Goal: Information Seeking & Learning: Learn about a topic

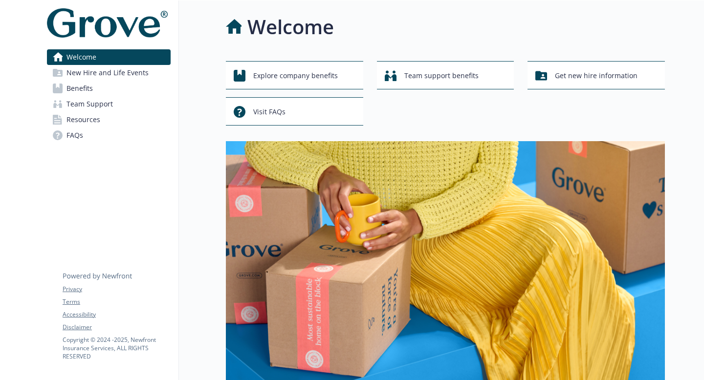
click at [109, 88] on link "Benefits" at bounding box center [109, 89] width 124 height 16
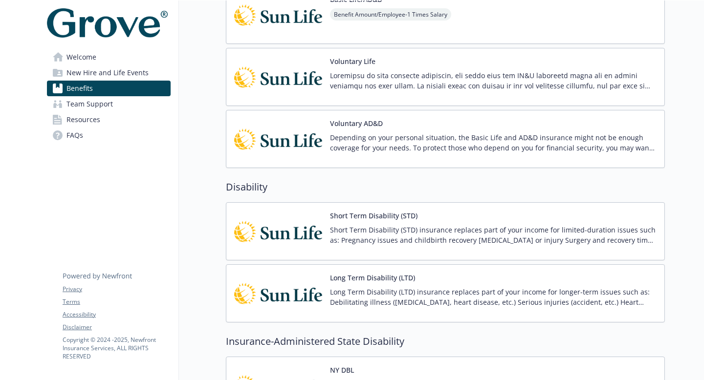
scroll to position [789, 0]
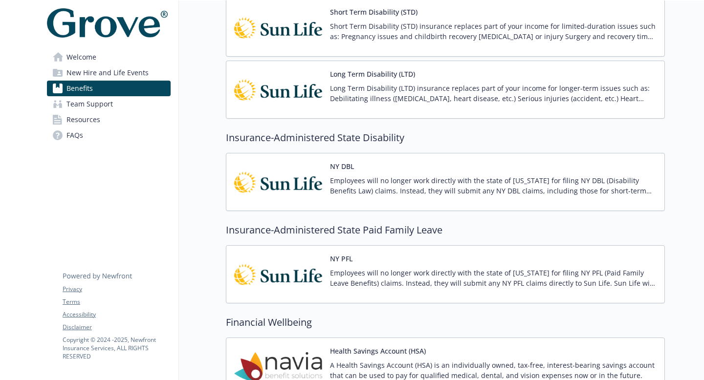
click at [100, 100] on span "Team Support" at bounding box center [89, 104] width 46 height 16
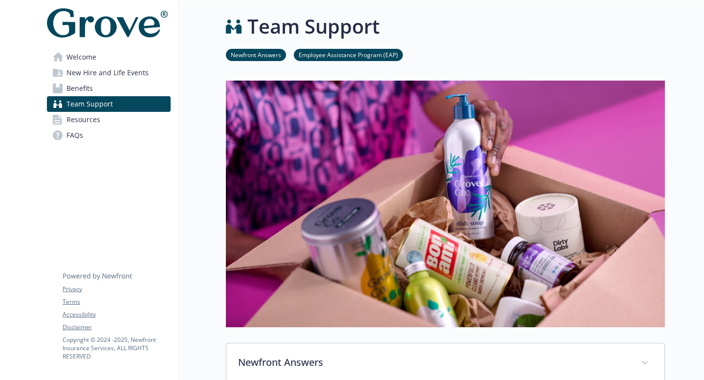
scroll to position [242, 0]
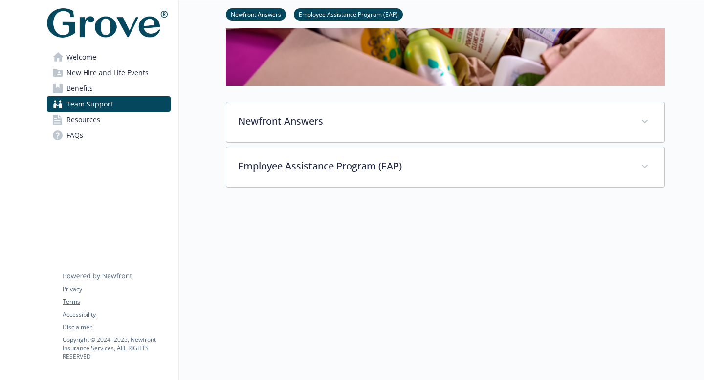
click at [132, 75] on span "New Hire and Life Events" at bounding box center [107, 73] width 82 height 16
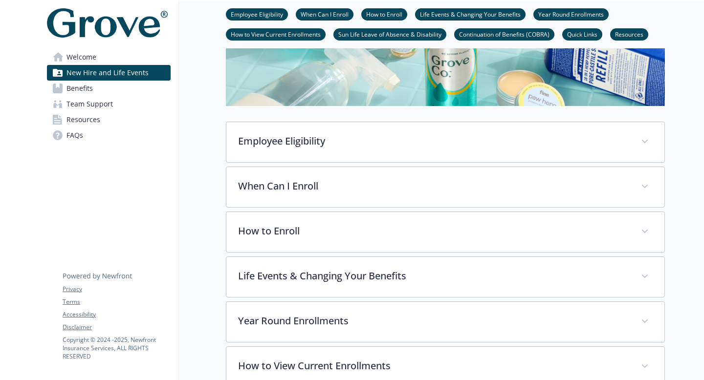
click at [97, 128] on link "FAQs" at bounding box center [109, 136] width 124 height 16
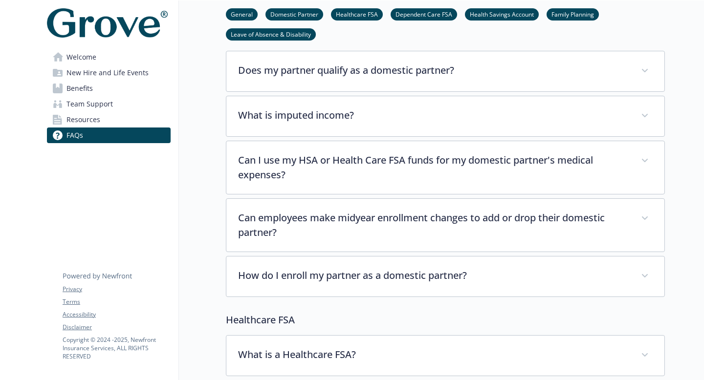
click at [104, 115] on link "Resources" at bounding box center [109, 120] width 124 height 16
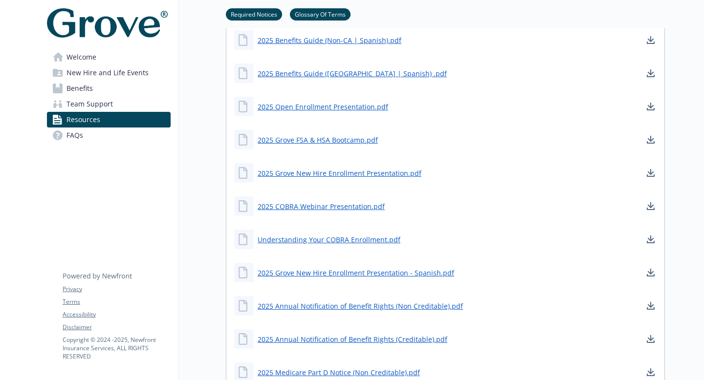
scroll to position [427, 0]
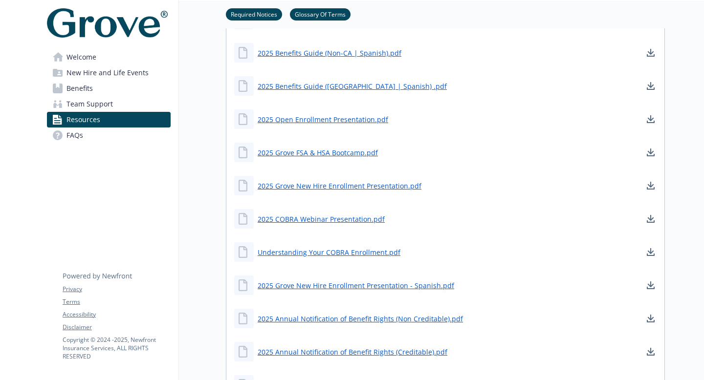
click at [87, 86] on span "Benefits" at bounding box center [79, 89] width 26 height 16
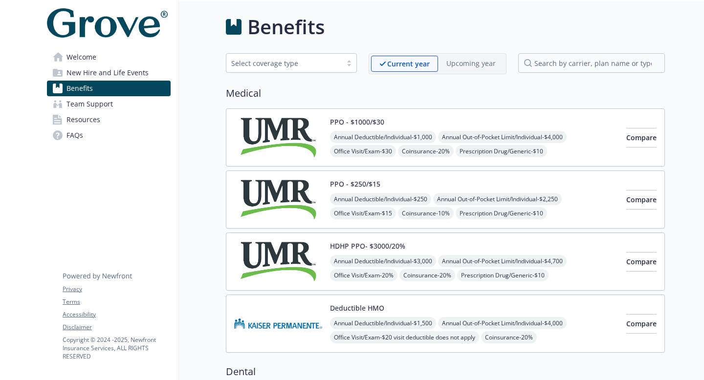
click at [117, 103] on link "Team Support" at bounding box center [109, 104] width 124 height 16
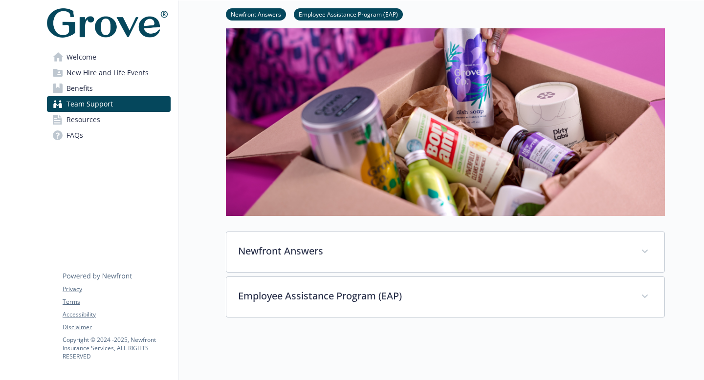
scroll to position [242, 0]
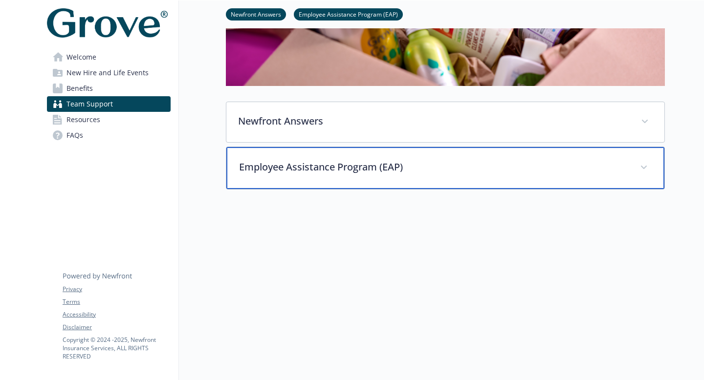
click at [235, 156] on div "Employee Assistance Program (EAP)" at bounding box center [445, 168] width 438 height 42
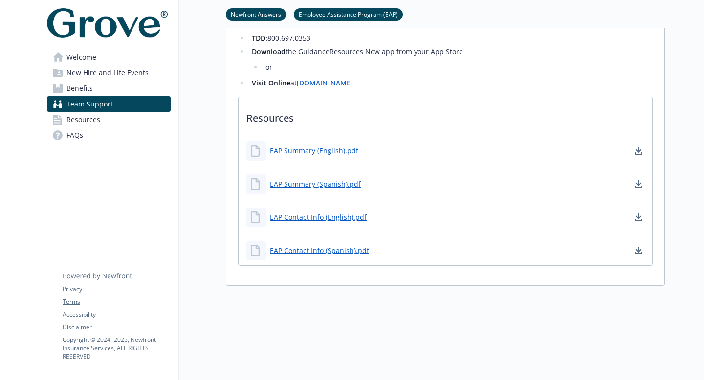
scroll to position [981, 0]
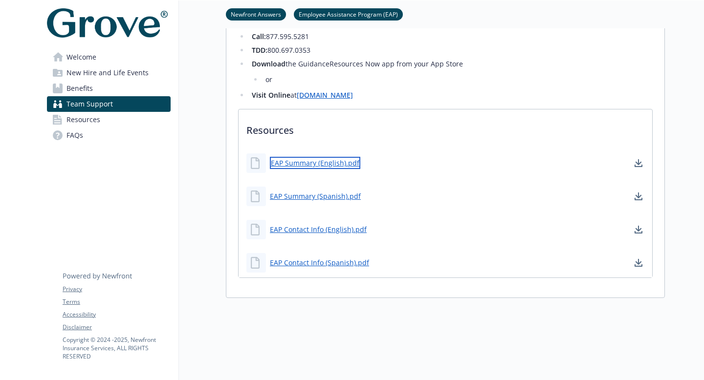
click at [308, 167] on link "EAP Summary (English).pdf" at bounding box center [315, 163] width 90 height 12
click at [117, 83] on link "Benefits" at bounding box center [109, 89] width 124 height 16
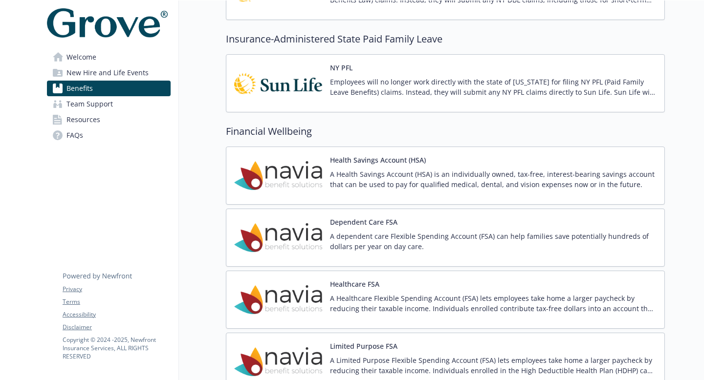
click at [99, 107] on span "Team Support" at bounding box center [89, 104] width 46 height 16
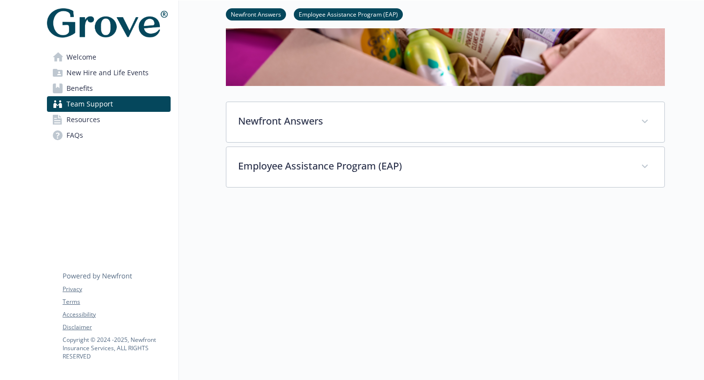
click at [147, 123] on link "Resources" at bounding box center [109, 120] width 124 height 16
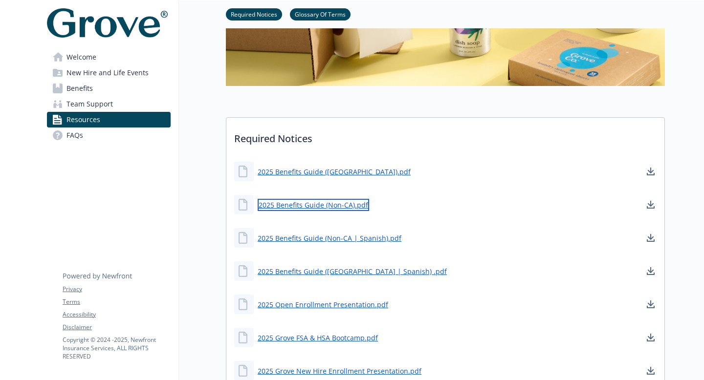
click at [304, 203] on link "2025 Benefits Guide (Non-CA).pdf" at bounding box center [312, 205] width 111 height 12
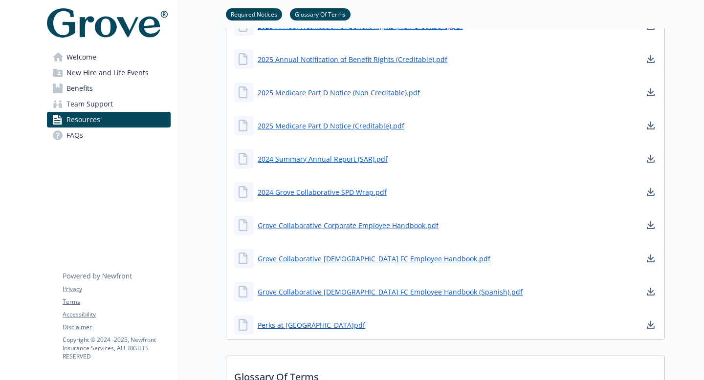
scroll to position [721, 0]
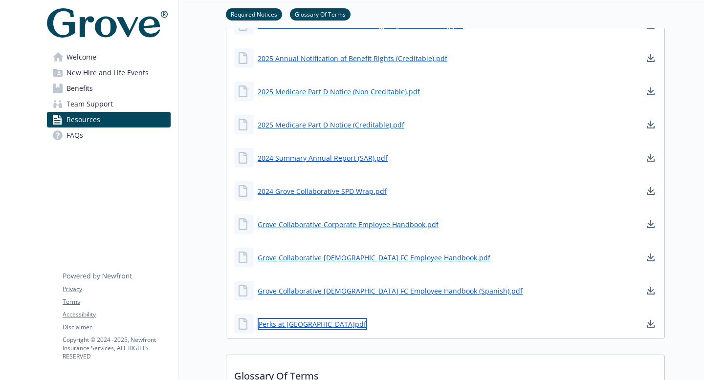
click at [298, 324] on link "Perks at [GEOGRAPHIC_DATA]pdf" at bounding box center [311, 324] width 109 height 12
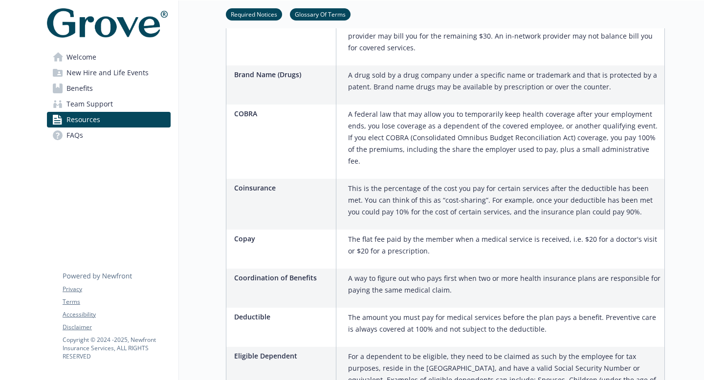
scroll to position [1309, 0]
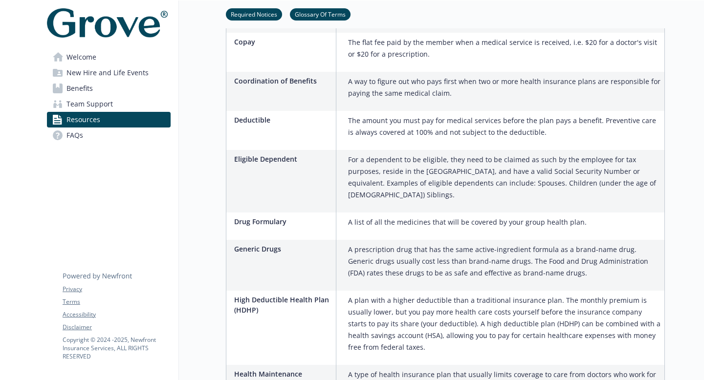
click at [88, 134] on link "FAQs" at bounding box center [109, 136] width 124 height 16
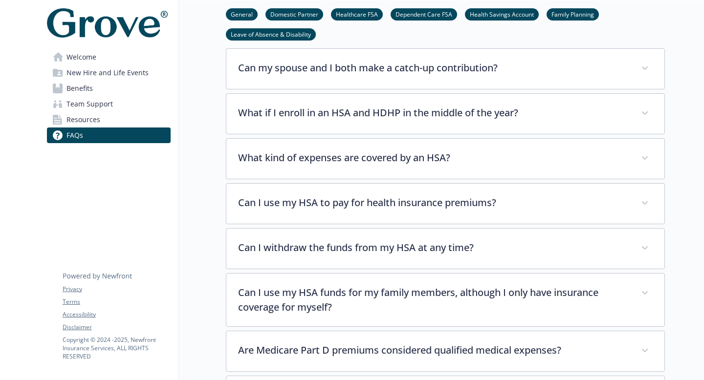
click at [112, 118] on link "Resources" at bounding box center [109, 120] width 124 height 16
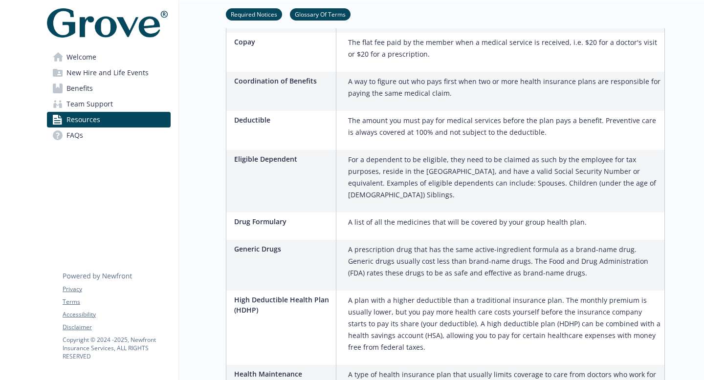
click at [118, 103] on link "Team Support" at bounding box center [109, 104] width 124 height 16
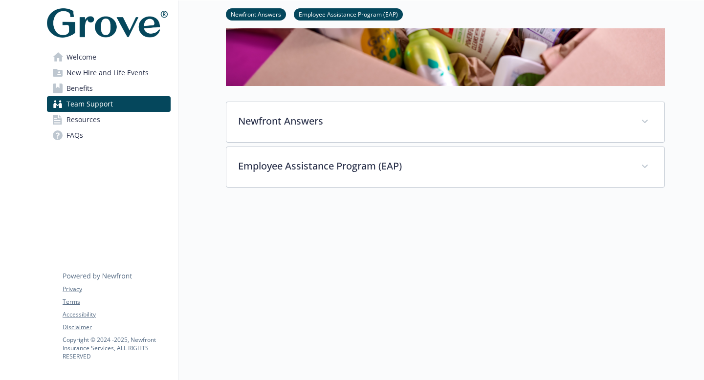
click at [138, 90] on link "Benefits" at bounding box center [109, 89] width 124 height 16
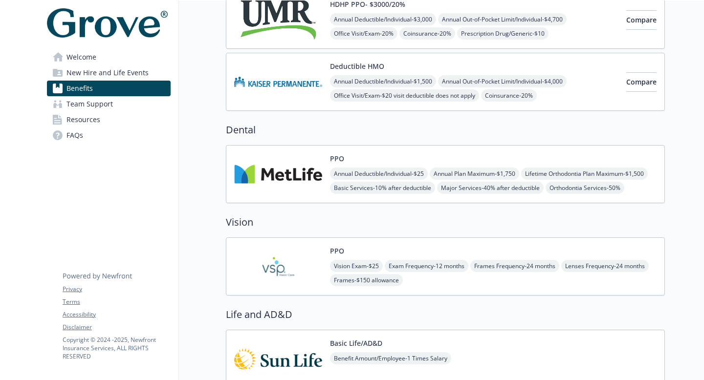
click at [145, 74] on span "New Hire and Life Events" at bounding box center [107, 73] width 82 height 16
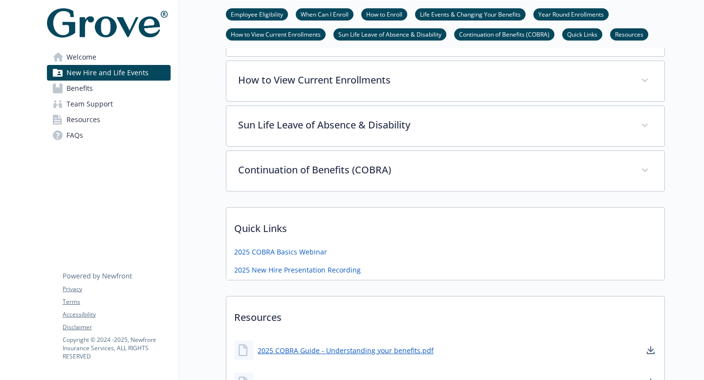
scroll to position [530, 0]
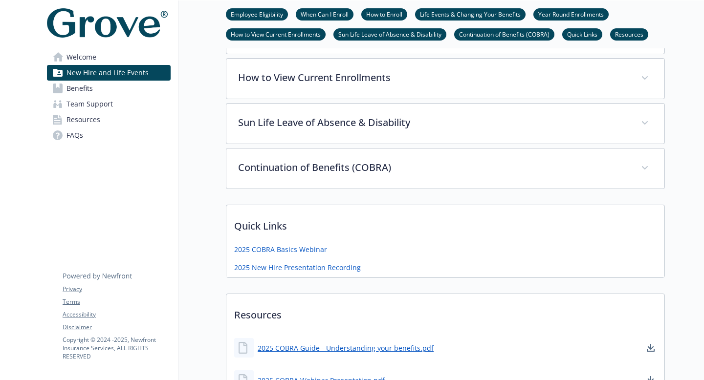
click at [101, 54] on link "Welcome" at bounding box center [109, 57] width 124 height 16
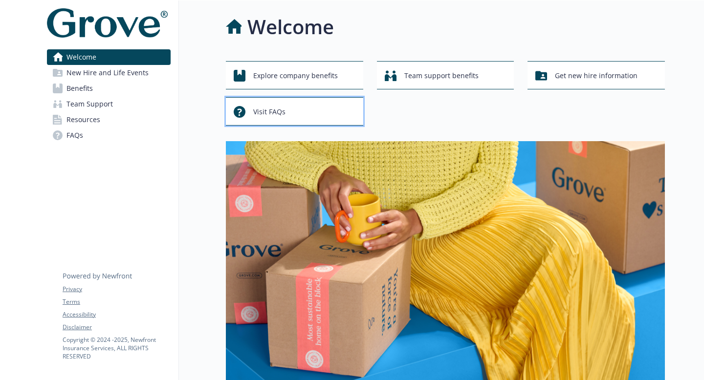
click at [269, 113] on span "Visit FAQs" at bounding box center [269, 112] width 32 height 19
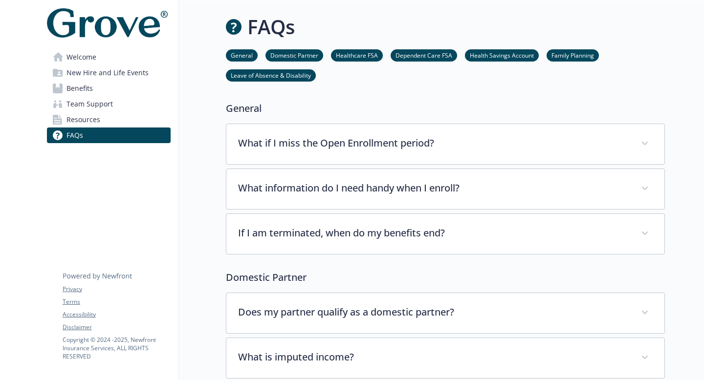
click at [106, 117] on link "Resources" at bounding box center [109, 120] width 124 height 16
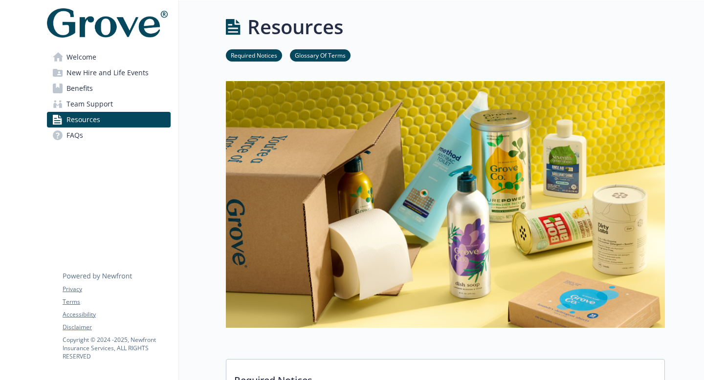
click at [133, 132] on link "FAQs" at bounding box center [109, 136] width 124 height 16
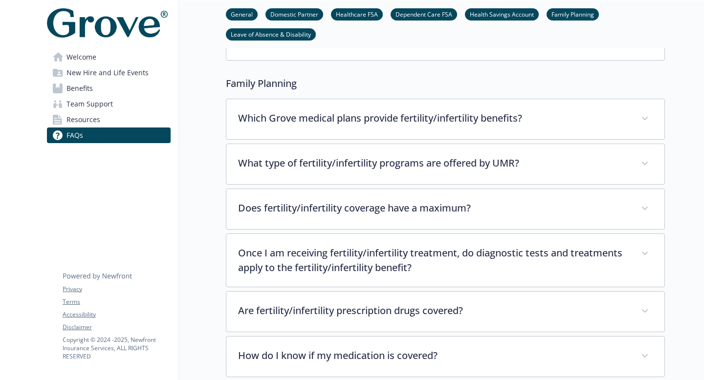
scroll to position [2137, 0]
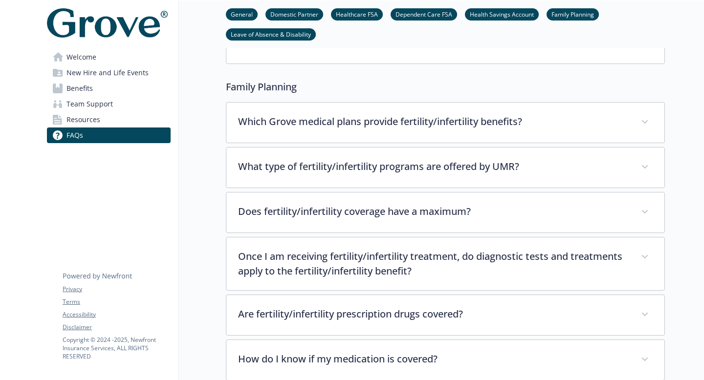
click at [133, 119] on link "Resources" at bounding box center [109, 120] width 124 height 16
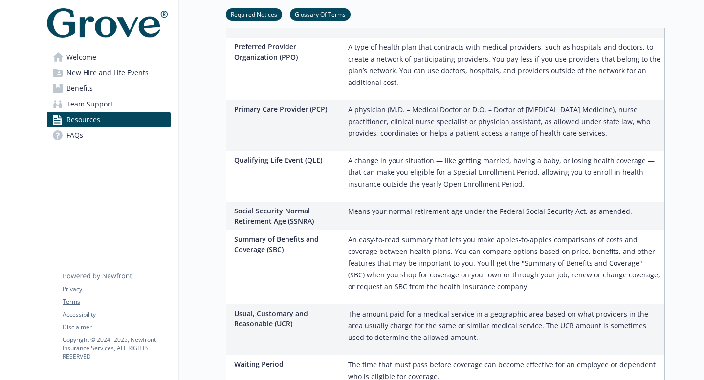
click at [135, 100] on link "Team Support" at bounding box center [109, 104] width 124 height 16
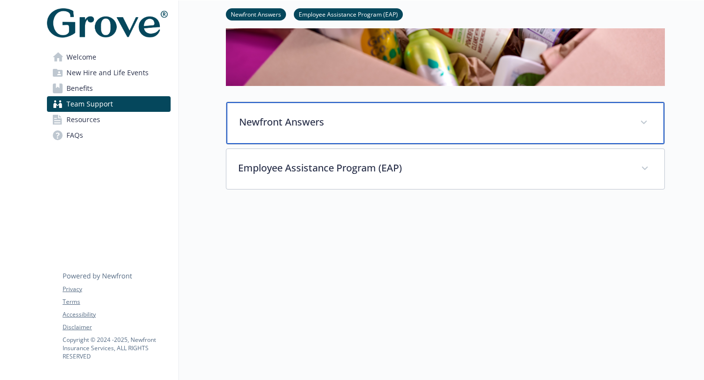
scroll to position [244, 0]
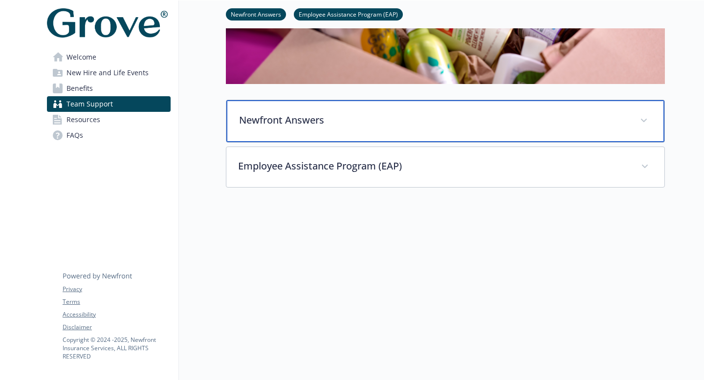
click at [274, 119] on p "Newfront Answers" at bounding box center [433, 120] width 389 height 15
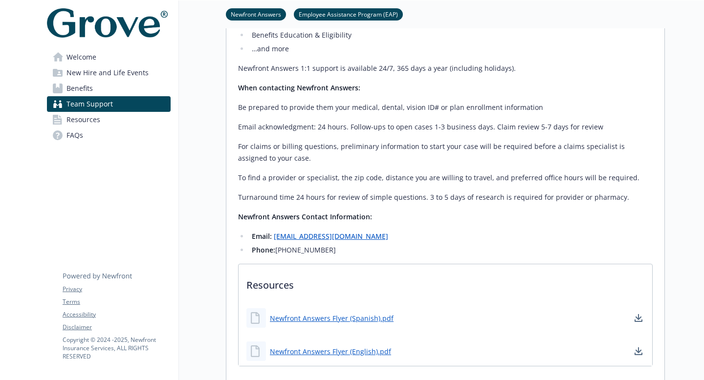
scroll to position [444, 0]
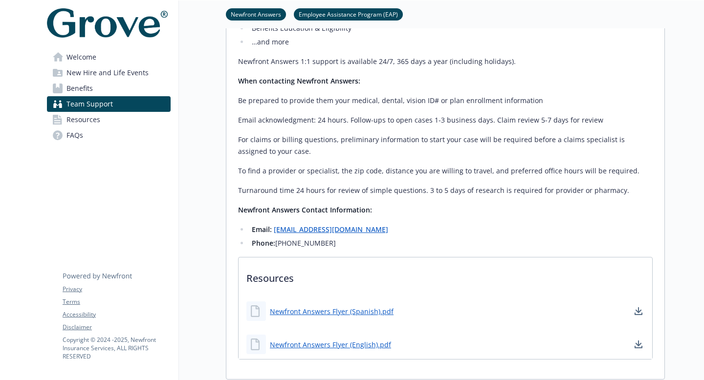
click at [136, 85] on link "Benefits" at bounding box center [109, 89] width 124 height 16
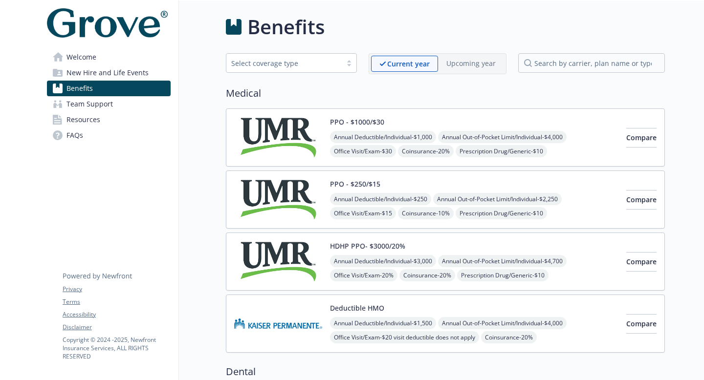
click at [261, 176] on div "PPO - $250/$15 Annual Deductible/Individual - $250 Annual Out-of-Pocket Limit/I…" at bounding box center [445, 200] width 439 height 58
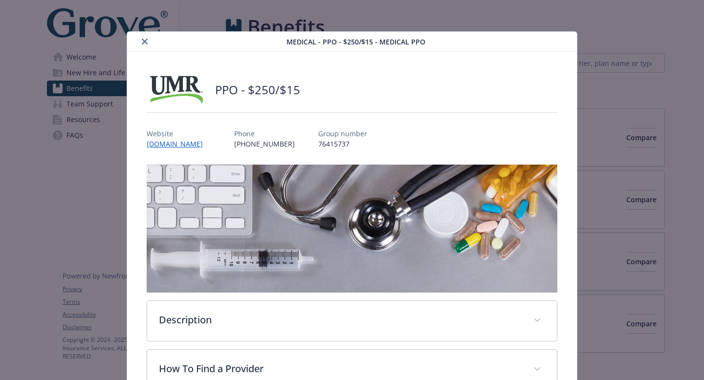
scroll to position [29, 0]
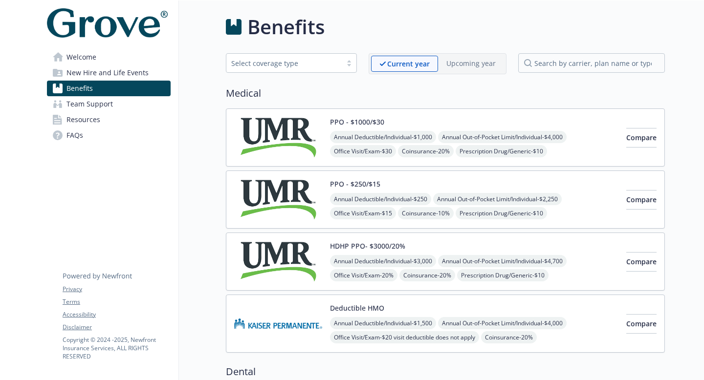
click at [240, 118] on img at bounding box center [278, 138] width 88 height 42
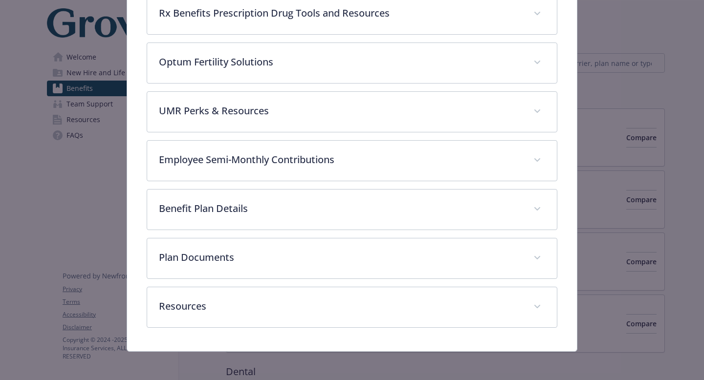
scroll to position [456, 0]
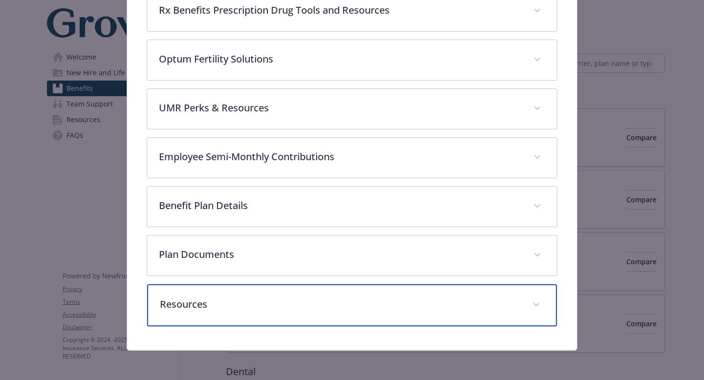
click at [277, 303] on p "Resources" at bounding box center [340, 304] width 361 height 15
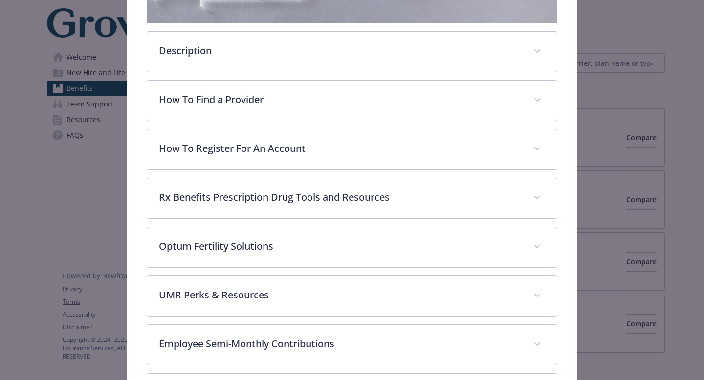
scroll to position [217, 0]
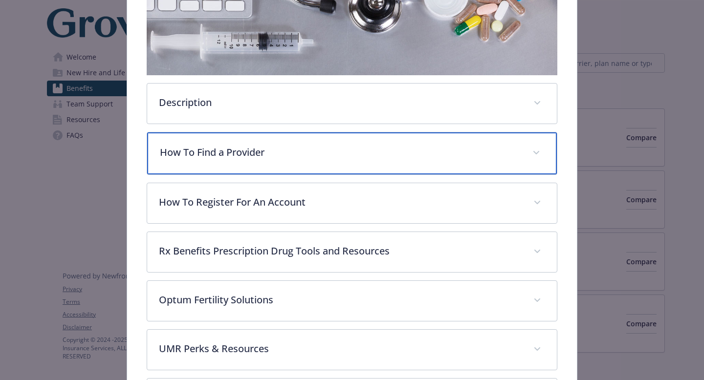
click at [274, 159] on div "How To Find a Provider" at bounding box center [351, 153] width 409 height 42
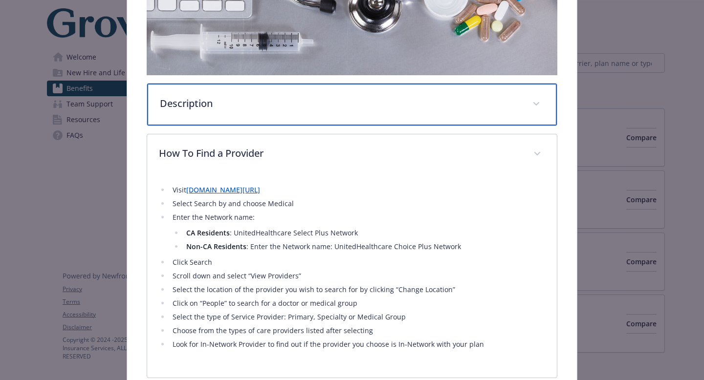
click at [283, 97] on p "Description" at bounding box center [340, 103] width 361 height 15
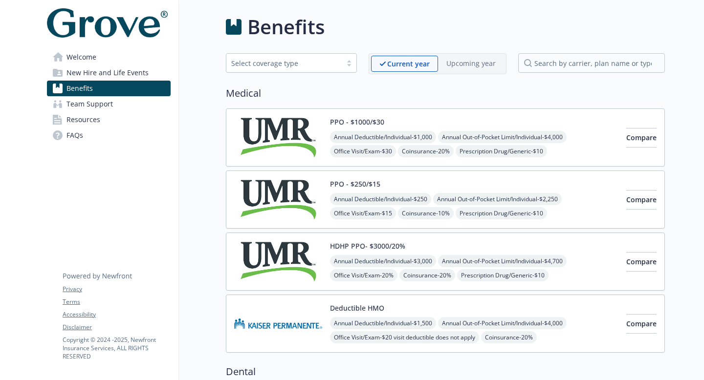
click at [110, 69] on span "New Hire and Life Events" at bounding box center [107, 73] width 82 height 16
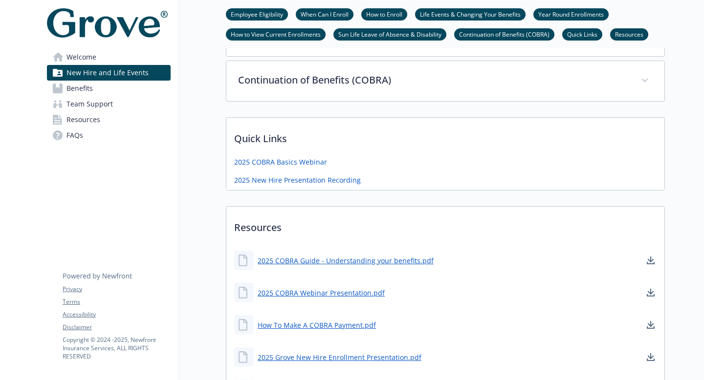
scroll to position [738, 0]
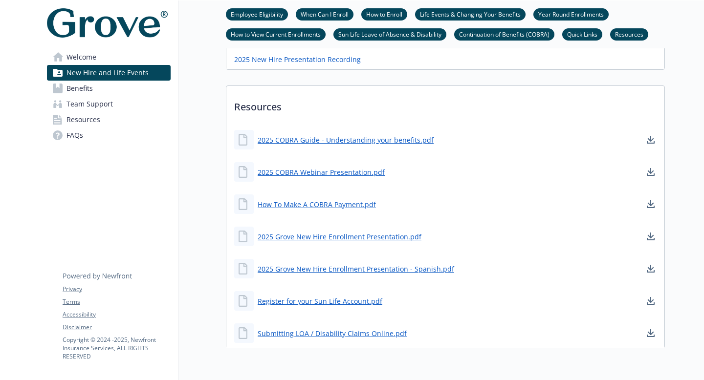
click at [110, 53] on link "Welcome" at bounding box center [109, 57] width 124 height 16
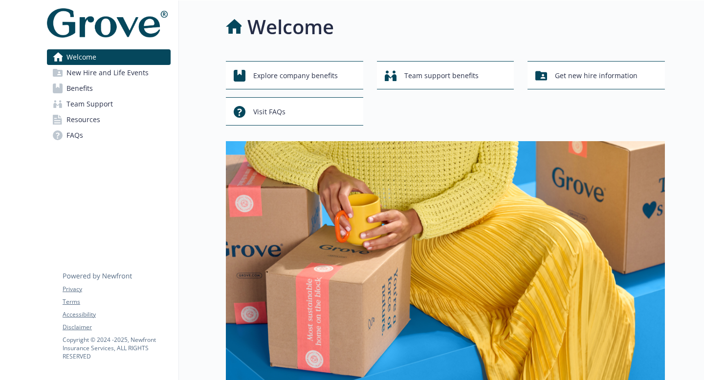
drag, startPoint x: 136, startPoint y: 72, endPoint x: 175, endPoint y: 72, distance: 38.6
click at [136, 72] on span "New Hire and Life Events" at bounding box center [107, 73] width 82 height 16
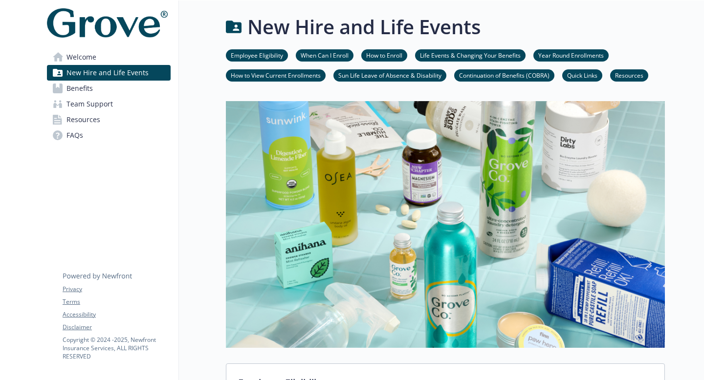
click at [104, 59] on link "Welcome" at bounding box center [109, 57] width 124 height 16
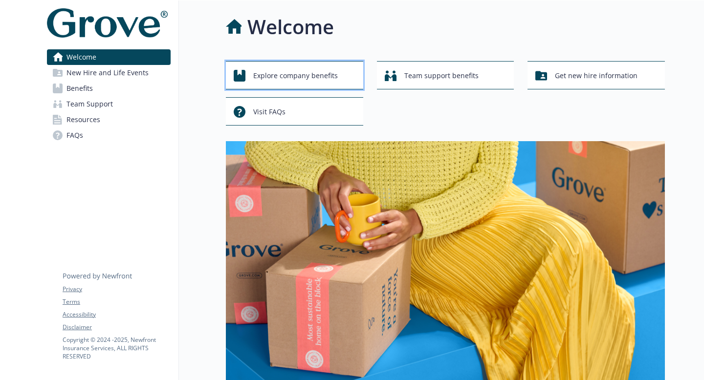
click at [330, 74] on span "Explore company benefits" at bounding box center [295, 75] width 85 height 19
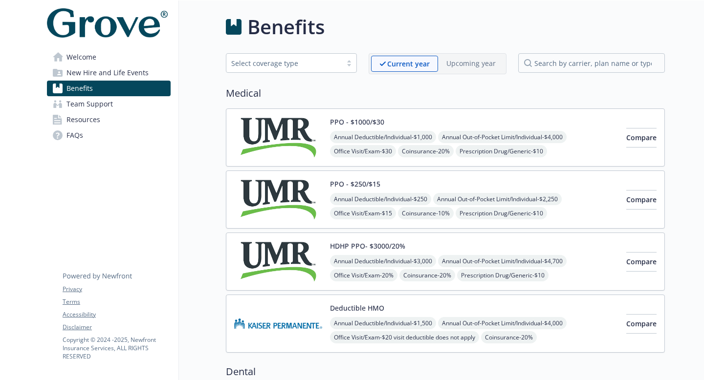
click at [101, 64] on link "Welcome" at bounding box center [109, 57] width 124 height 16
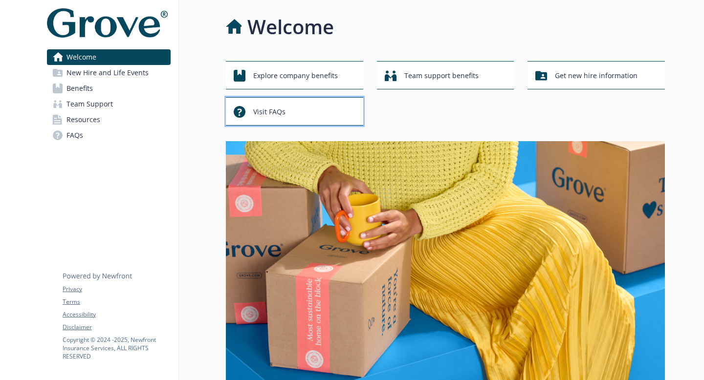
click at [316, 108] on div "Visit FAQs" at bounding box center [296, 112] width 125 height 19
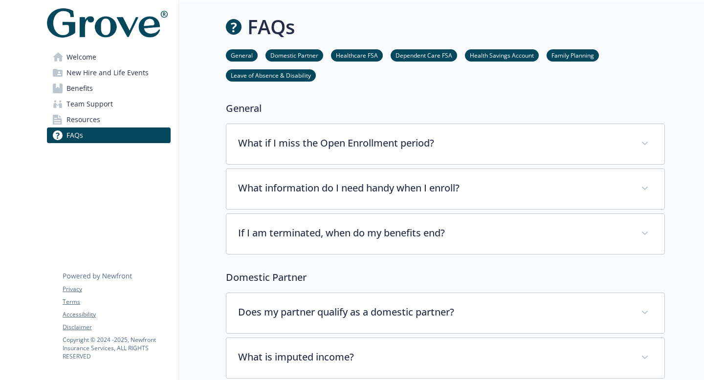
click at [248, 53] on link "General" at bounding box center [242, 54] width 32 height 9
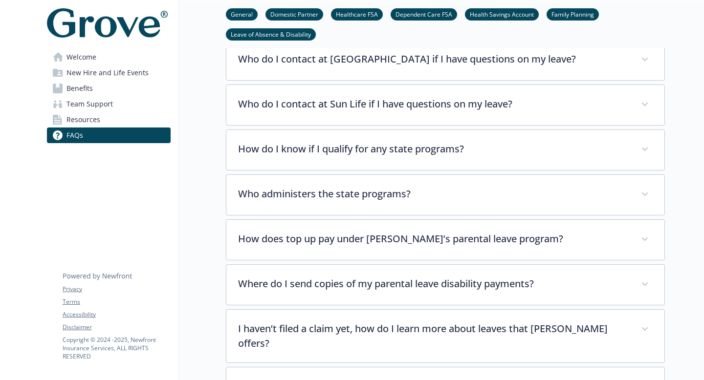
scroll to position [2944, 0]
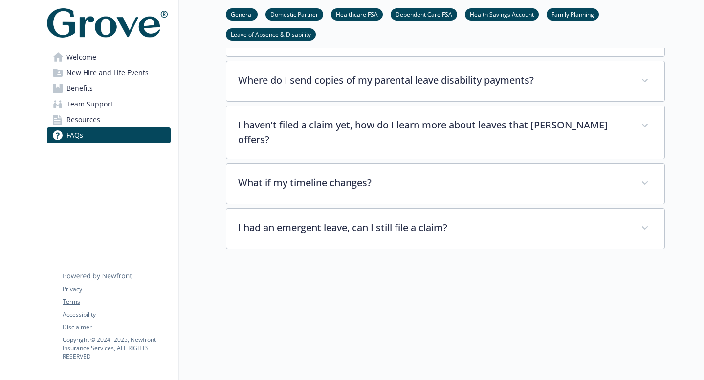
click at [134, 119] on link "Resources" at bounding box center [109, 120] width 124 height 16
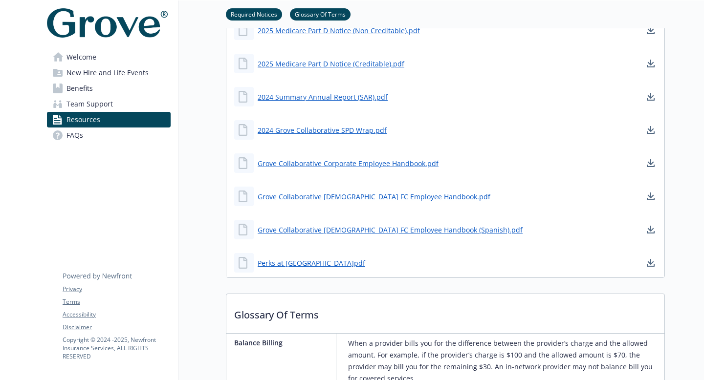
scroll to position [785, 0]
